Goal: Task Accomplishment & Management: Use online tool/utility

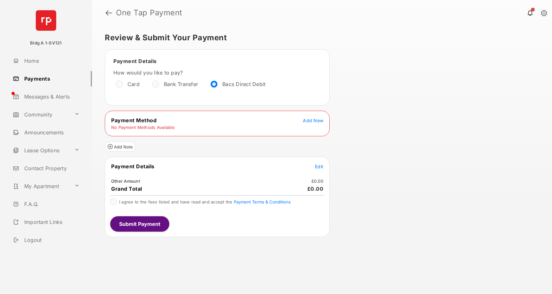
click at [309, 120] on span "Add New" at bounding box center [313, 120] width 20 height 5
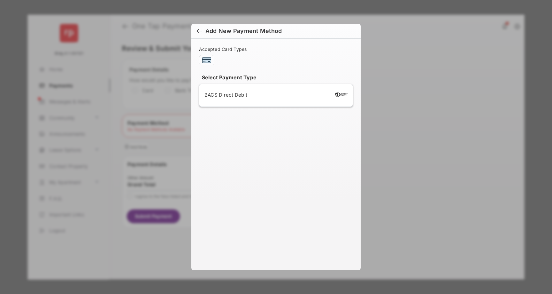
click at [236, 94] on span "BACS Direct Debit" at bounding box center [226, 95] width 43 height 6
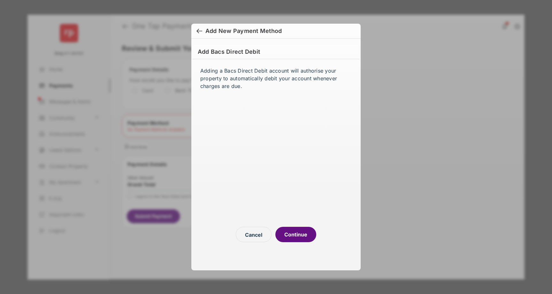
click at [298, 235] on button "Continue" at bounding box center [295, 234] width 41 height 15
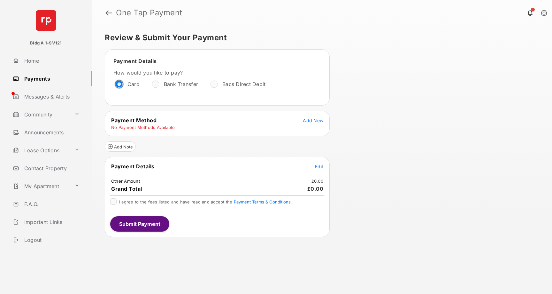
click at [308, 120] on span "Add New" at bounding box center [313, 120] width 20 height 5
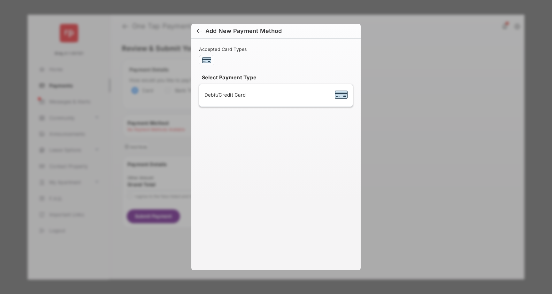
click at [198, 29] on div at bounding box center [200, 31] width 6 height 7
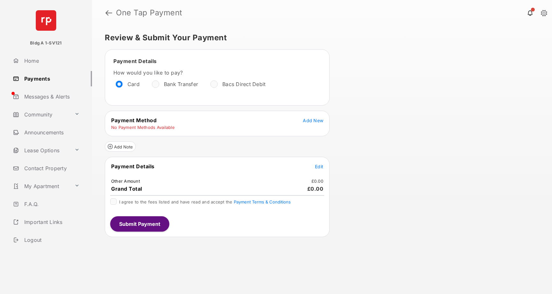
click at [43, 77] on link "Payments" at bounding box center [51, 78] width 82 height 15
